Goal: Book appointment/travel/reservation

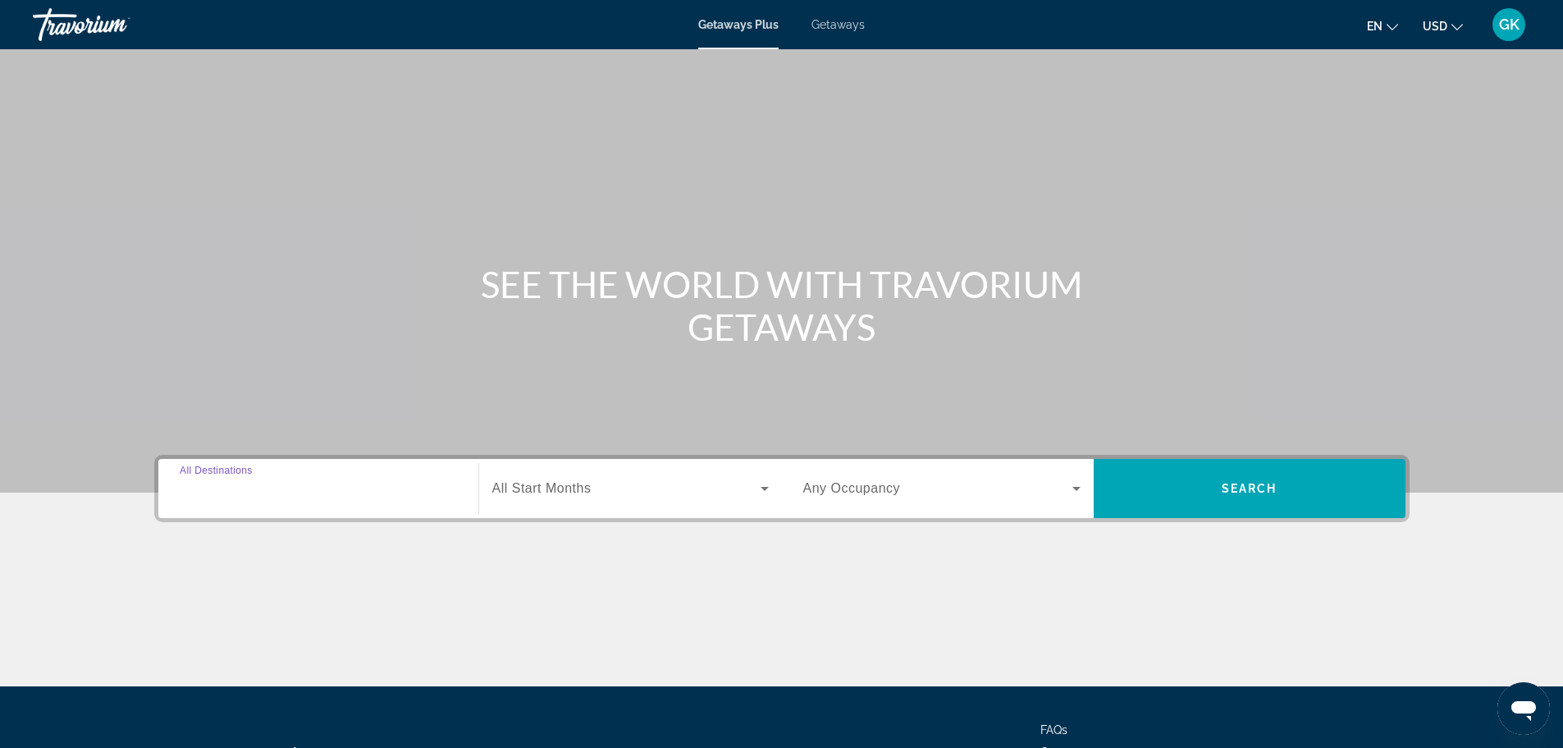
click at [289, 481] on input "Destination All Destinations" at bounding box center [318, 489] width 277 height 20
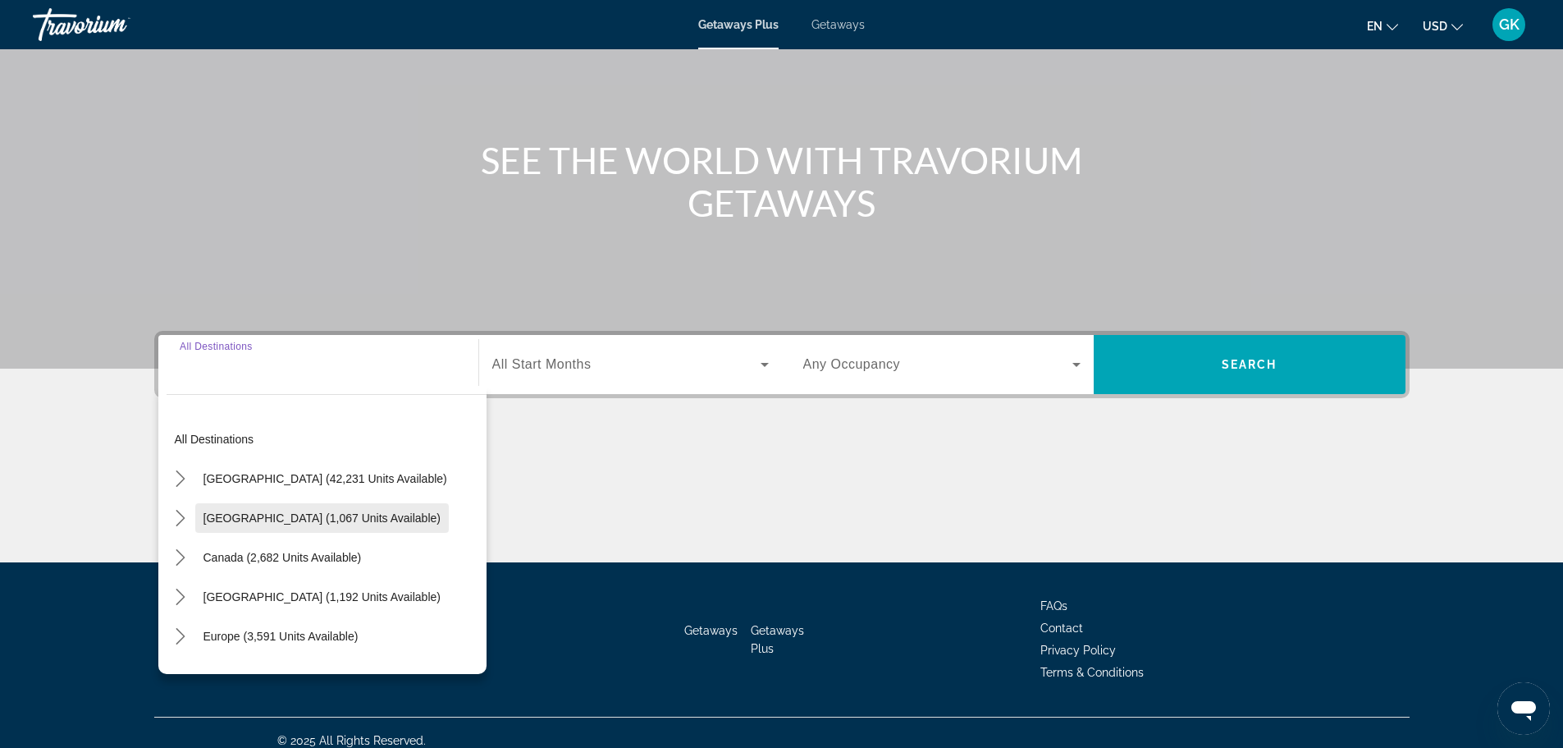
scroll to position [140, 0]
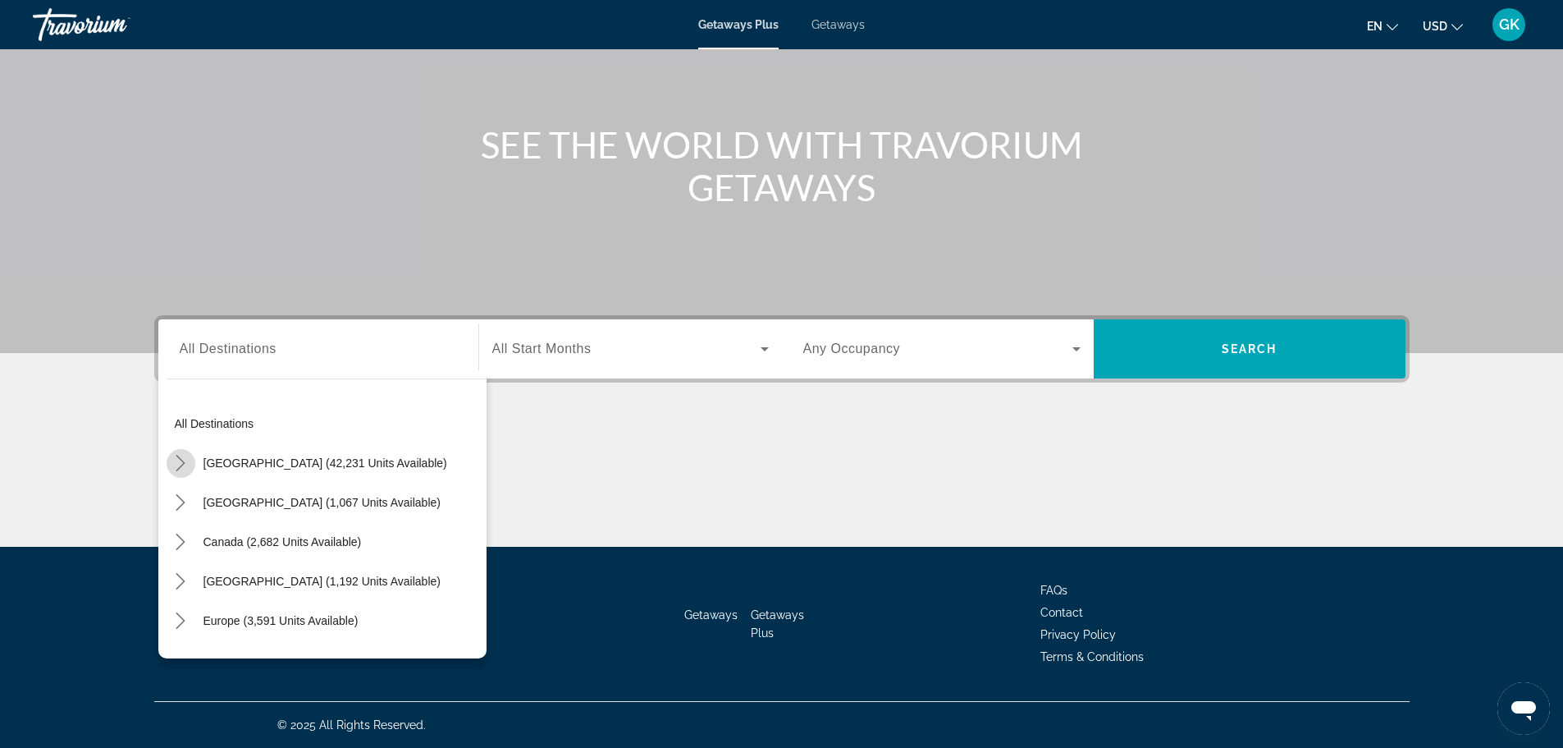
click at [173, 459] on icon "Toggle United States (42,231 units available) submenu" at bounding box center [180, 463] width 16 height 16
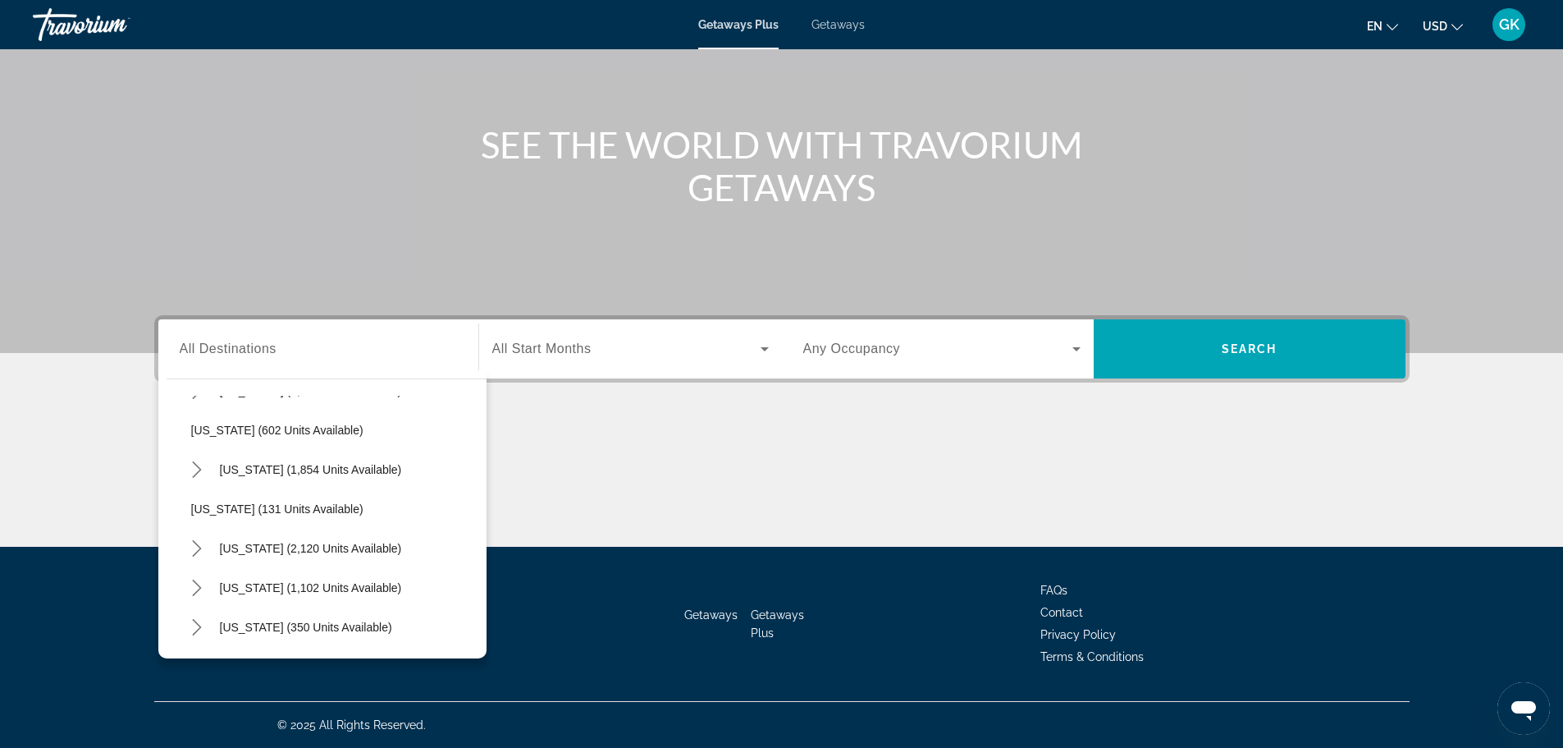
scroll to position [1197, 0]
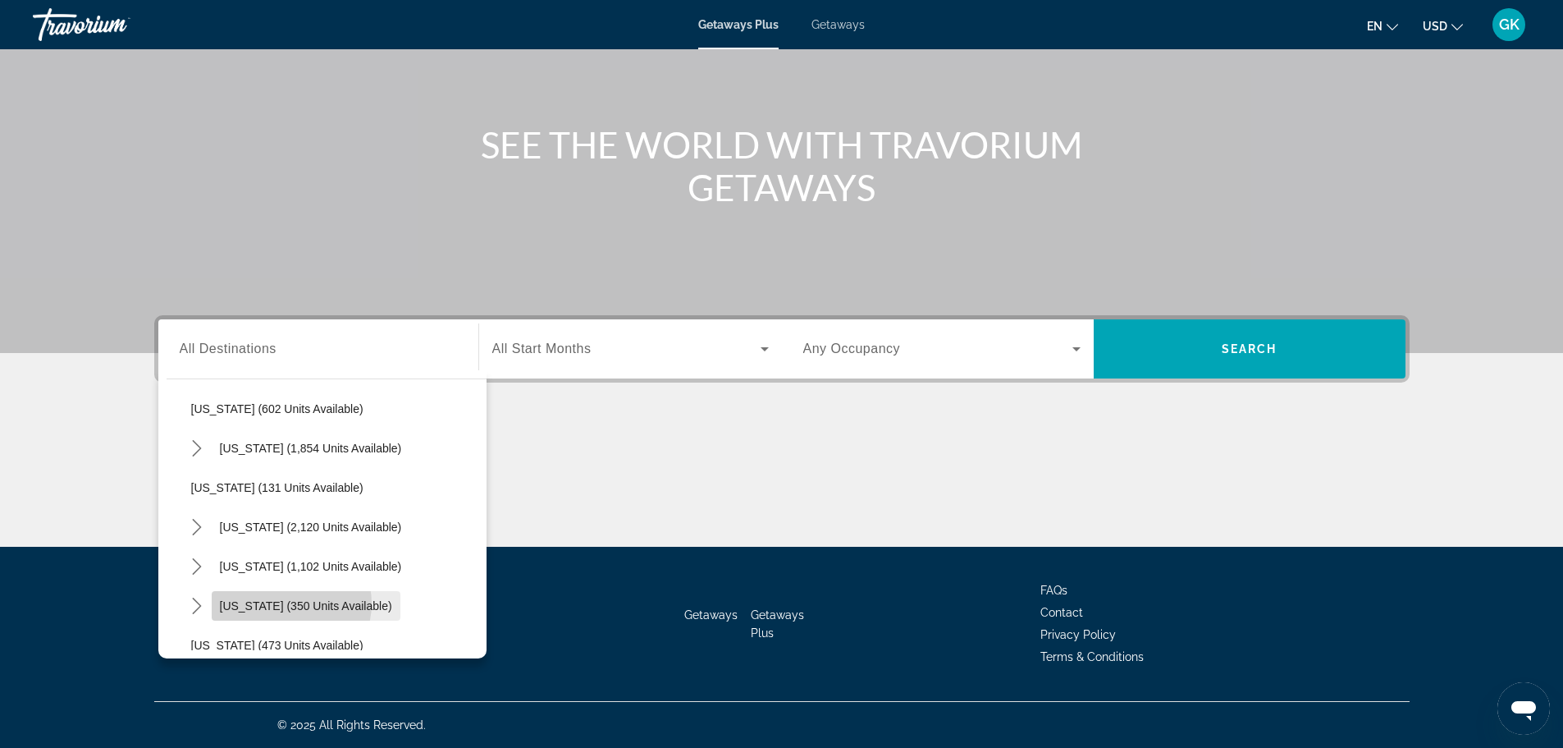
click at [291, 603] on span "Texas (350 units available)" at bounding box center [306, 605] width 172 height 13
type input "**********"
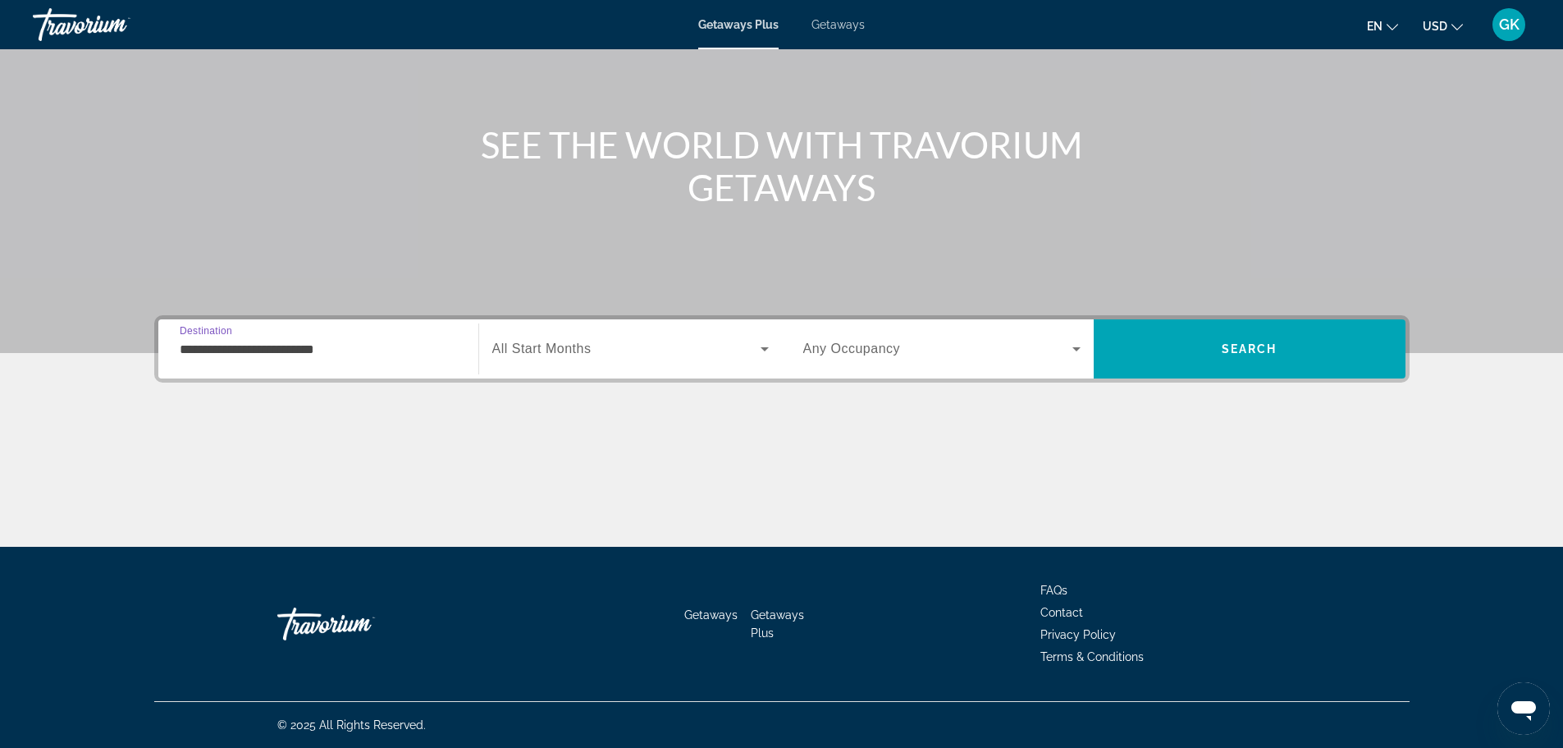
click at [594, 353] on span "Search widget" at bounding box center [626, 349] width 268 height 20
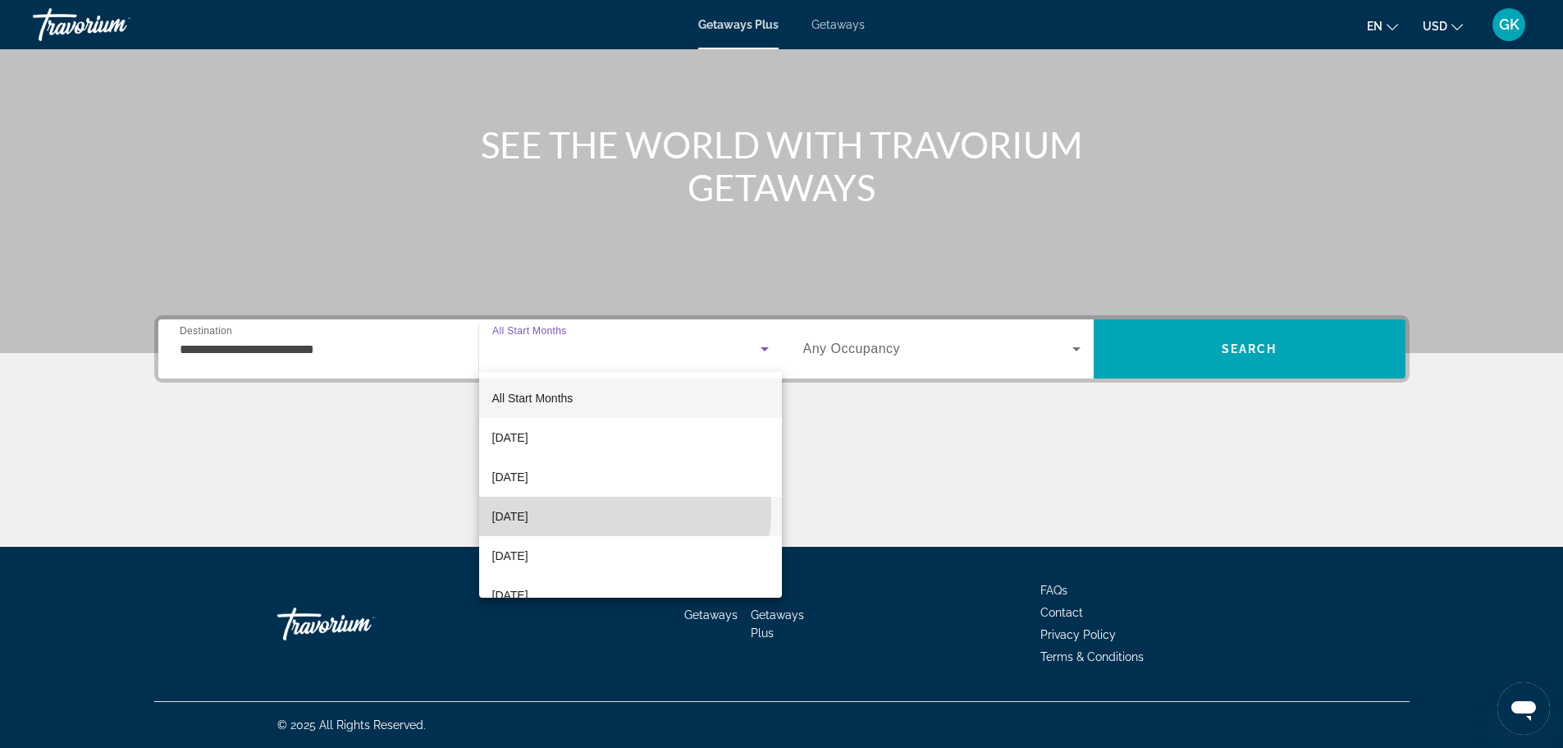
click at [529, 510] on span "December 2025" at bounding box center [510, 516] width 36 height 20
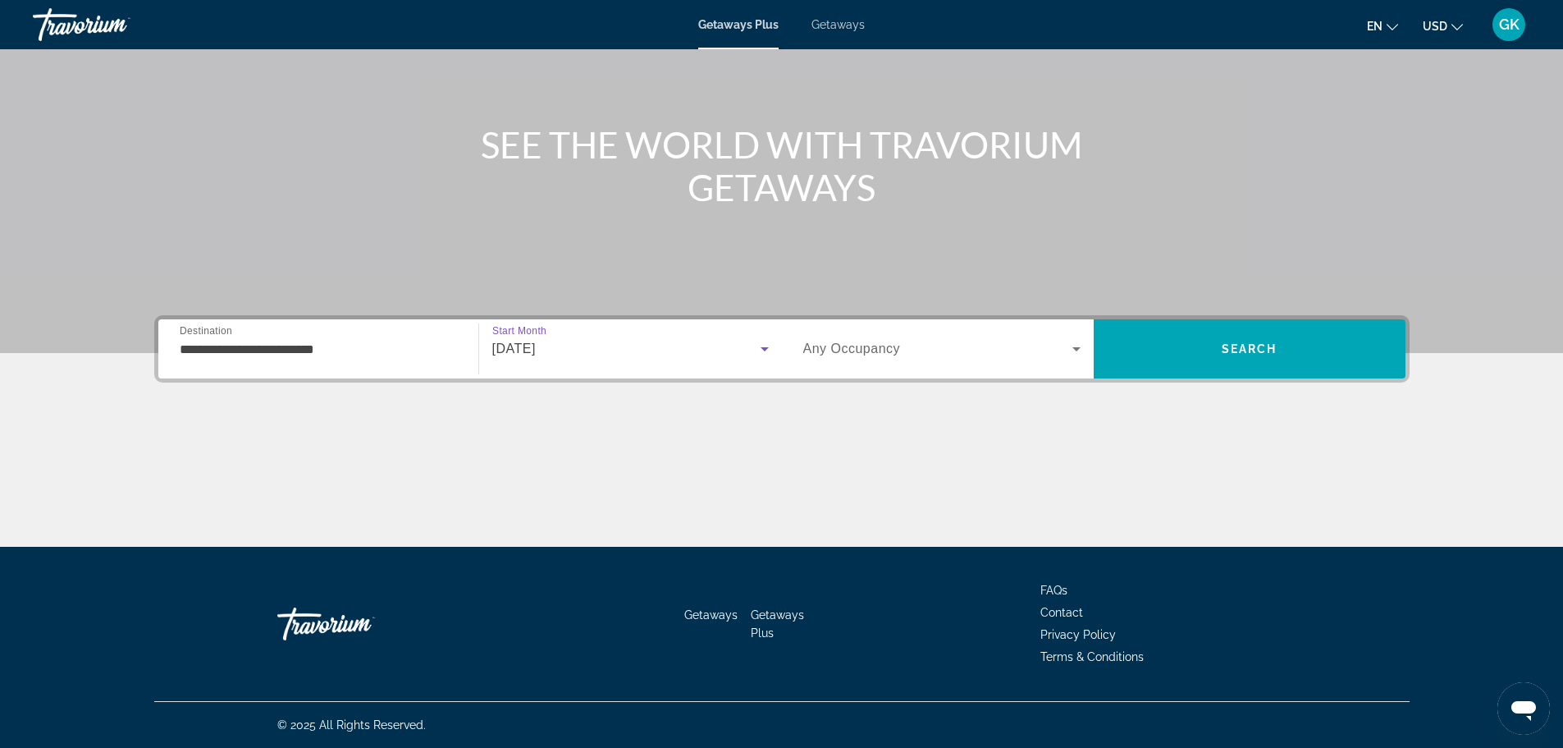
click at [1069, 337] on div "Search widget" at bounding box center [941, 349] width 277 height 46
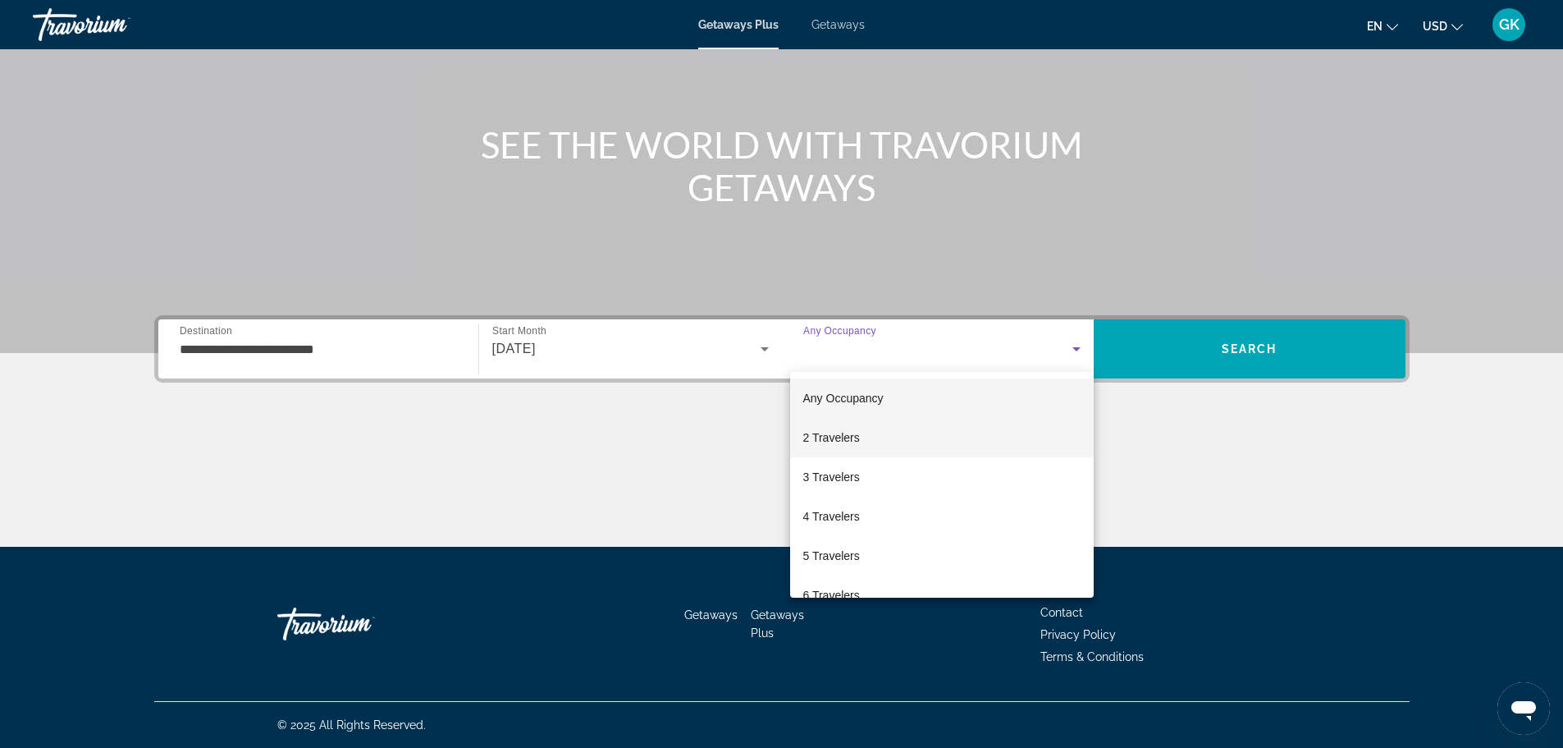
click at [868, 442] on mat-option "2 Travelers" at bounding box center [942, 437] width 304 height 39
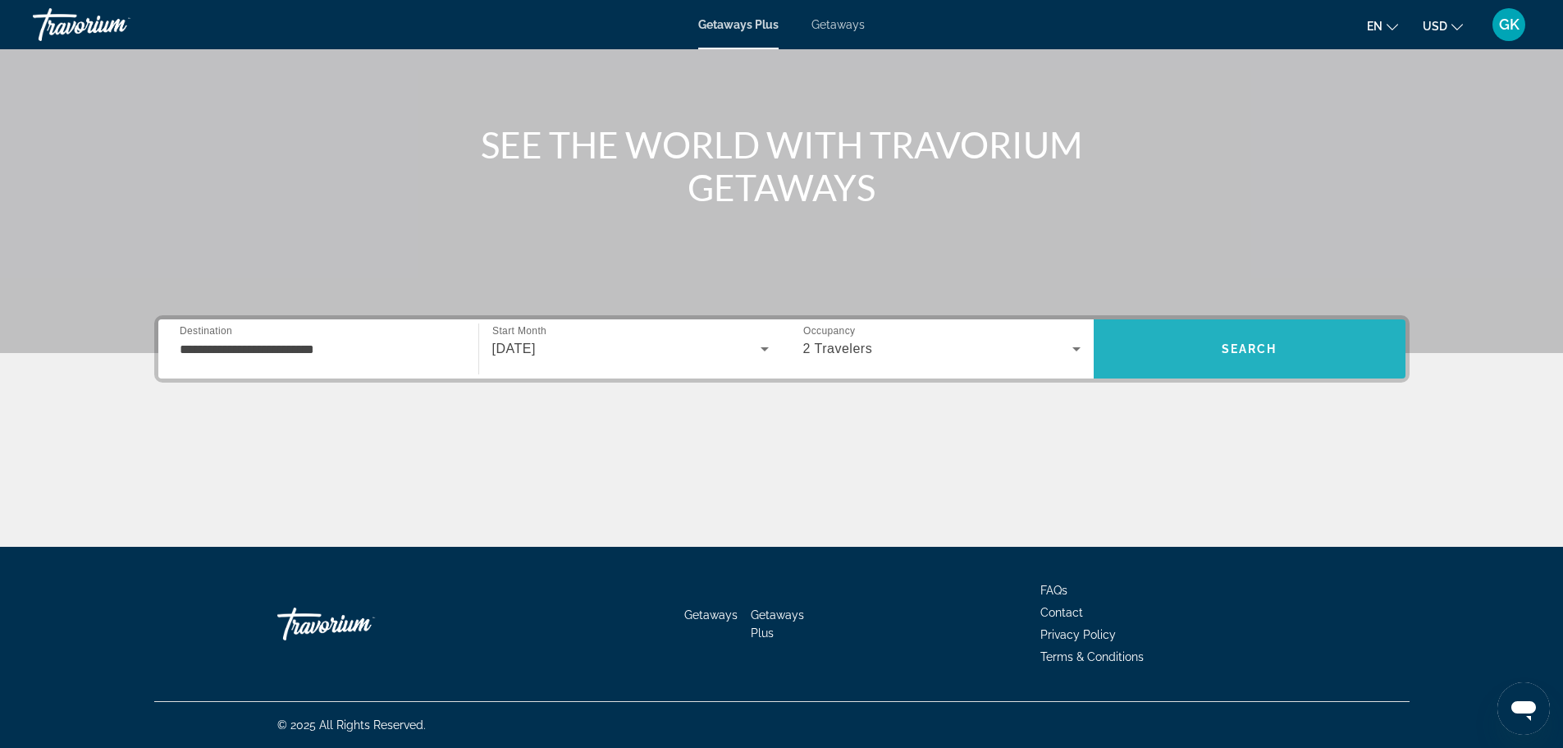
click at [1318, 359] on span "Search" at bounding box center [1250, 348] width 312 height 39
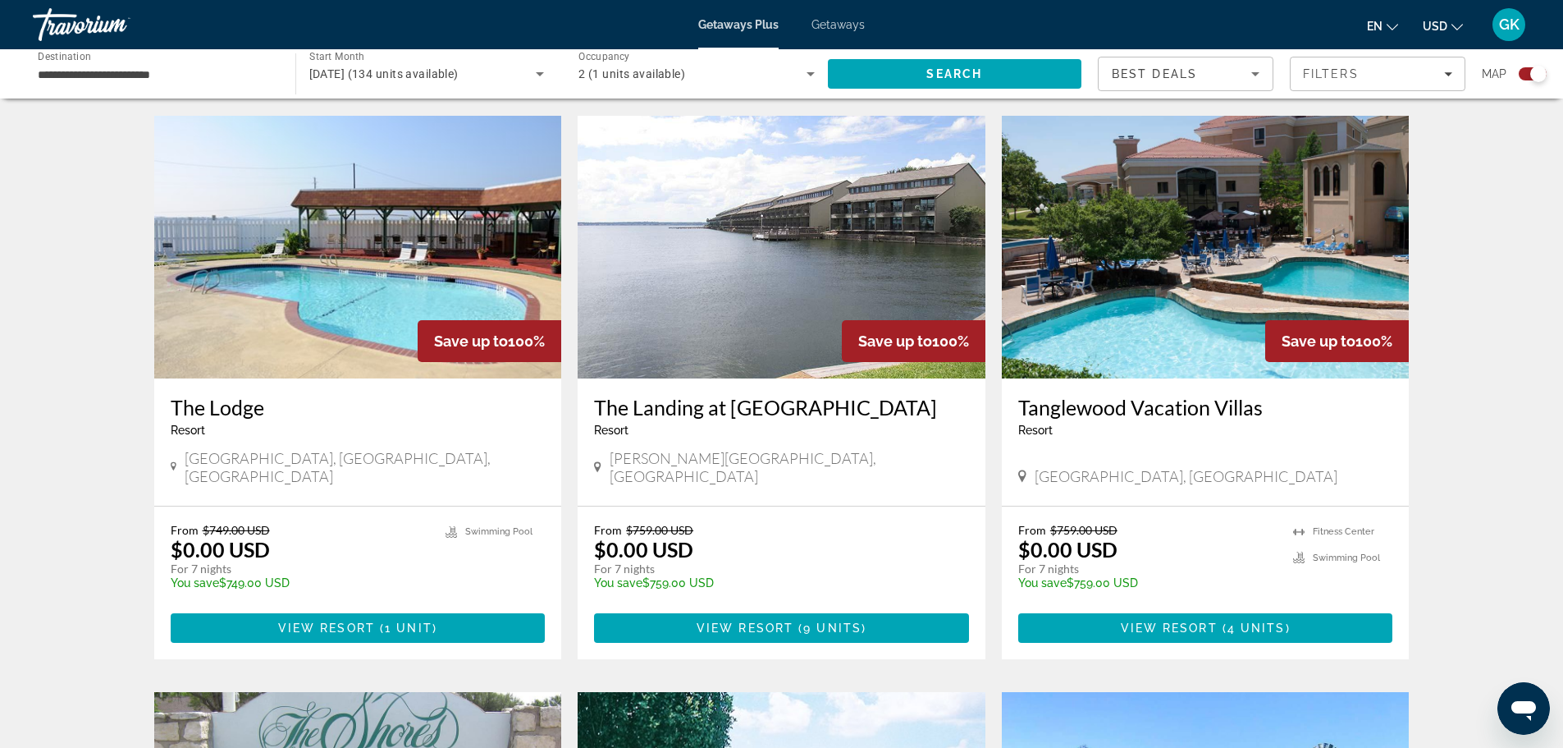
scroll to position [570, 0]
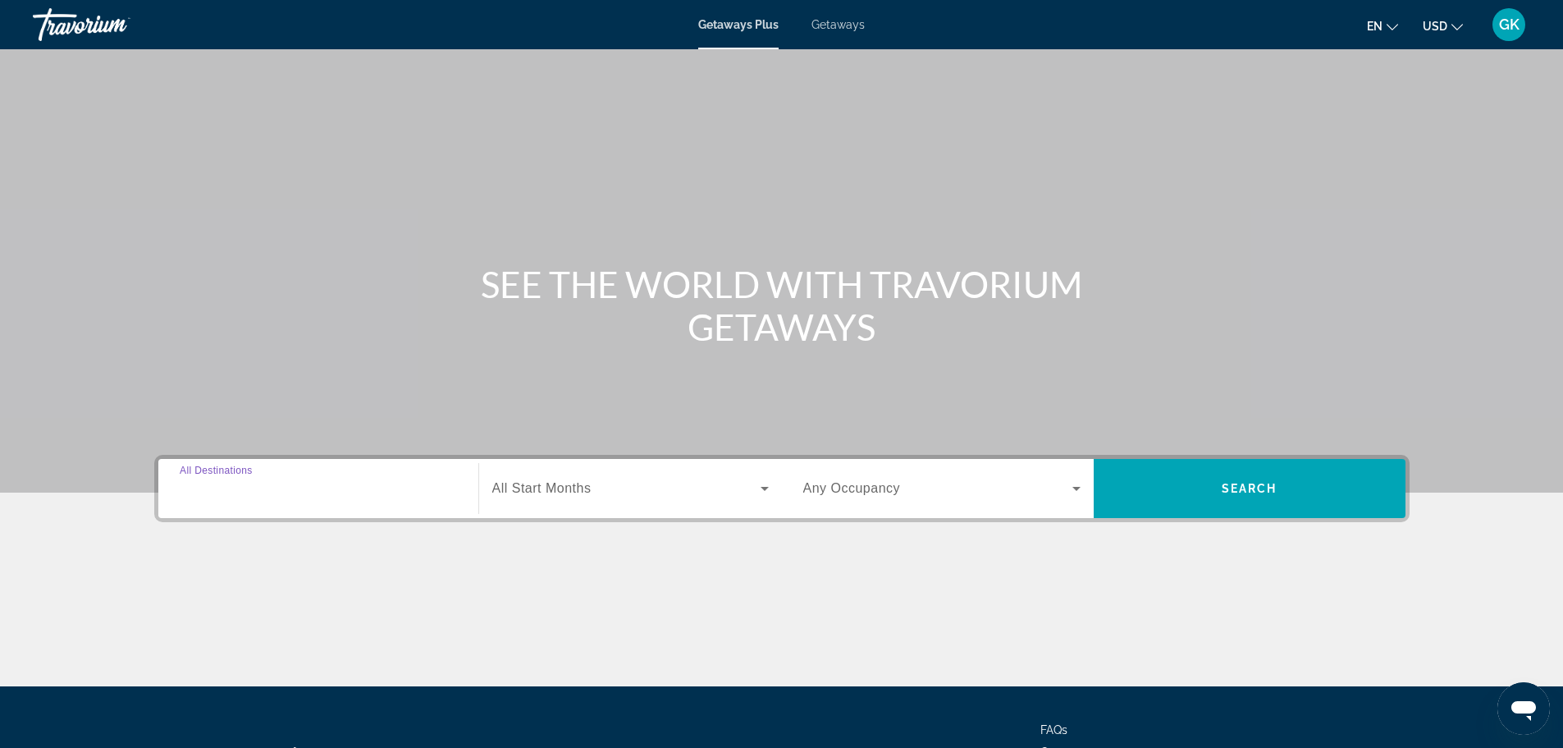
click at [289, 495] on input "Destination All Destinations" at bounding box center [318, 489] width 277 height 20
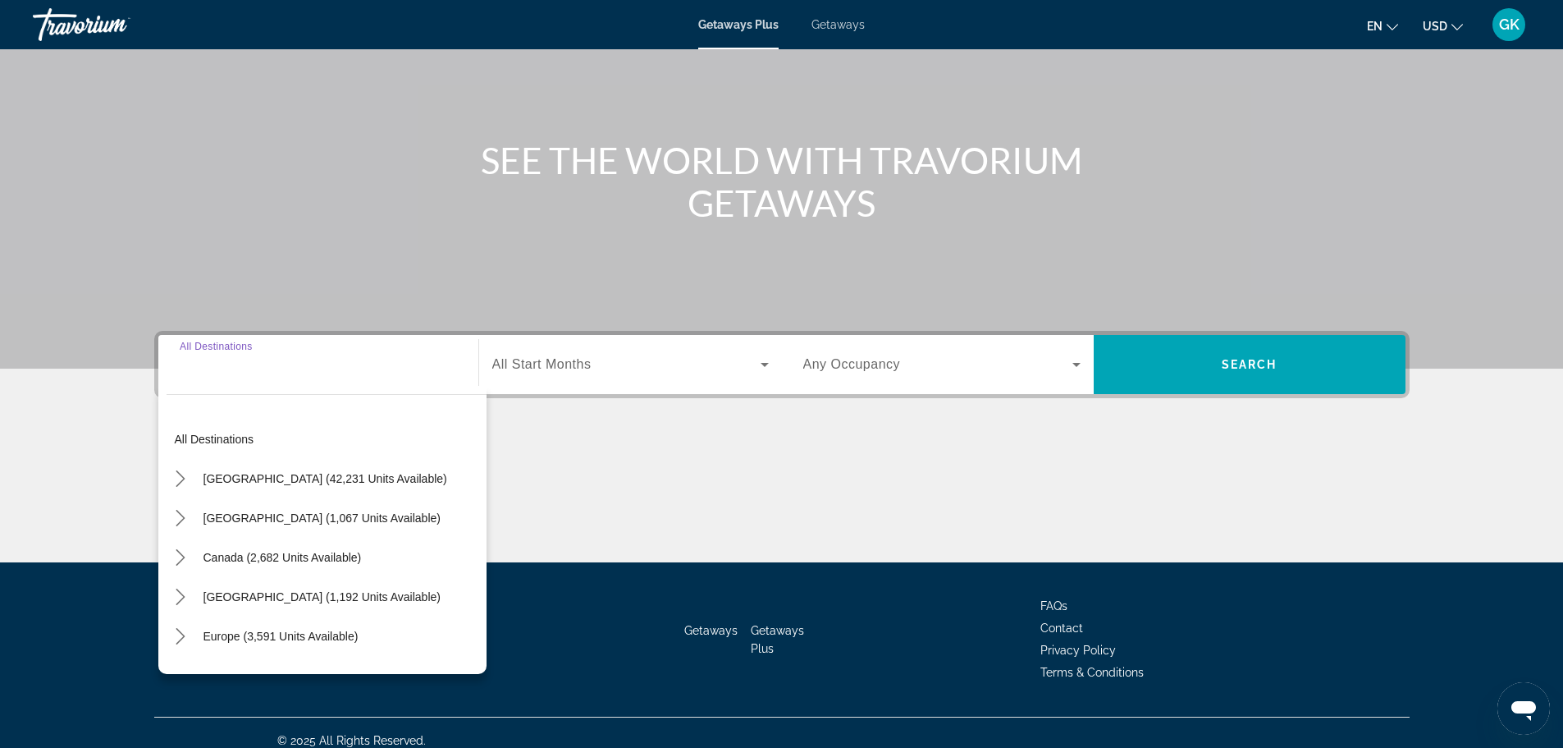
scroll to position [140, 0]
